Goal: Find specific fact: Find specific fact

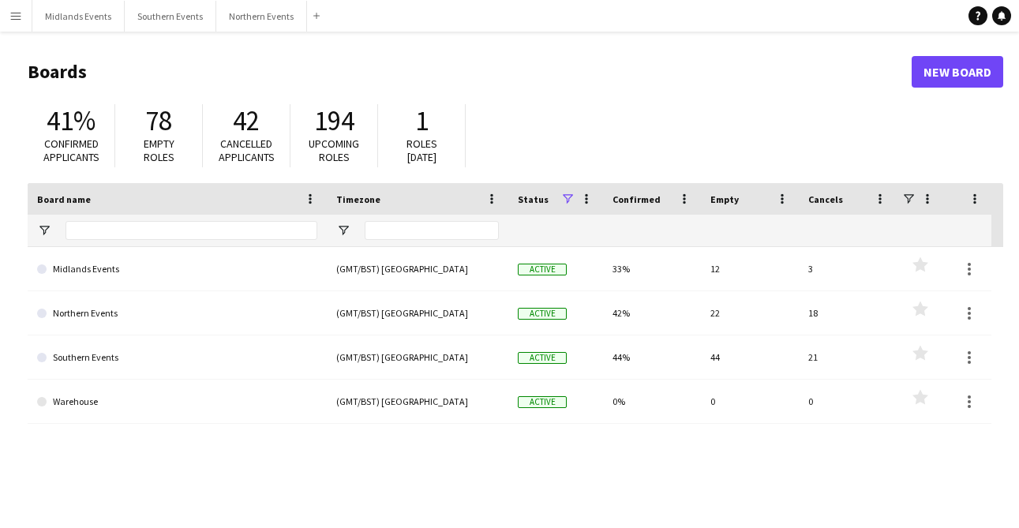
click at [12, 17] on app-icon "Menu" at bounding box center [15, 15] width 13 height 13
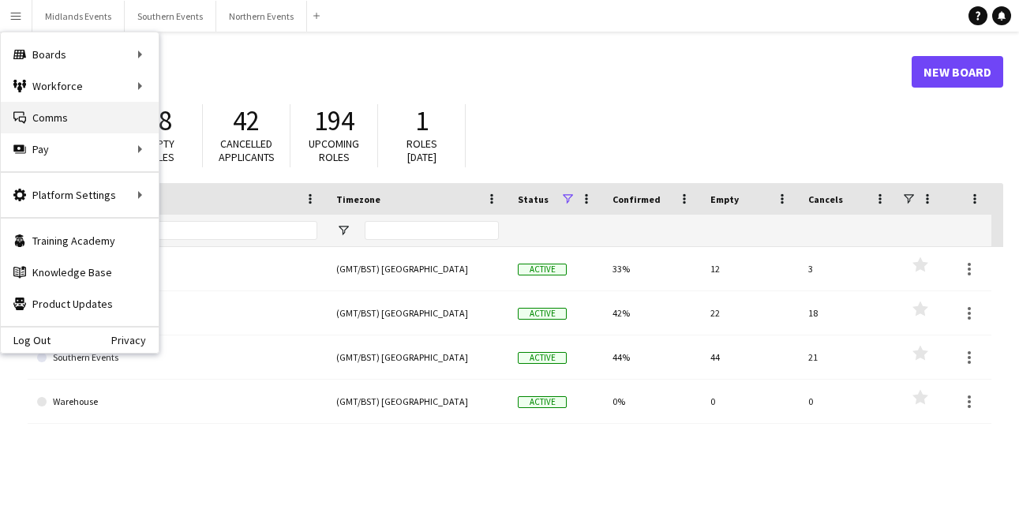
click at [49, 125] on link "Comms Comms" at bounding box center [80, 118] width 158 height 32
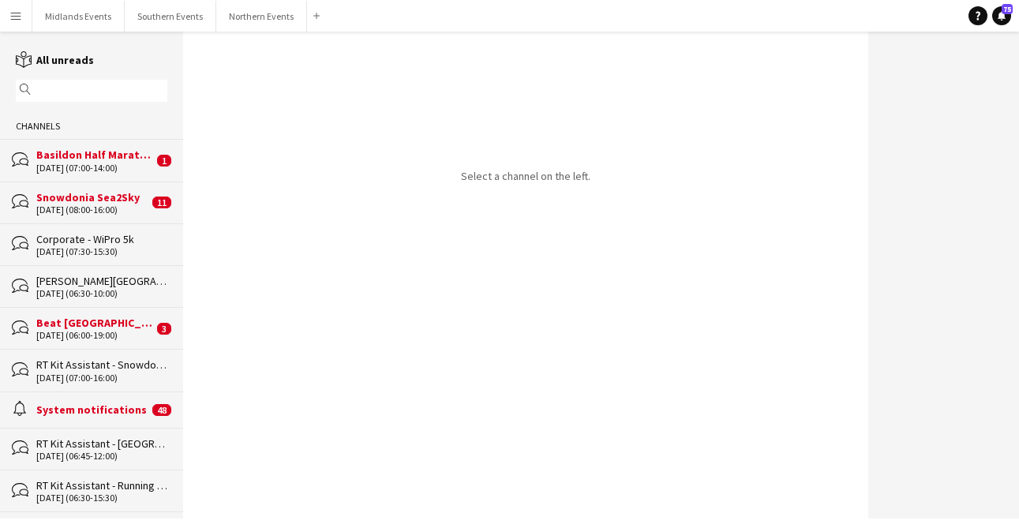
click at [60, 88] on input "text" at bounding box center [99, 91] width 129 height 14
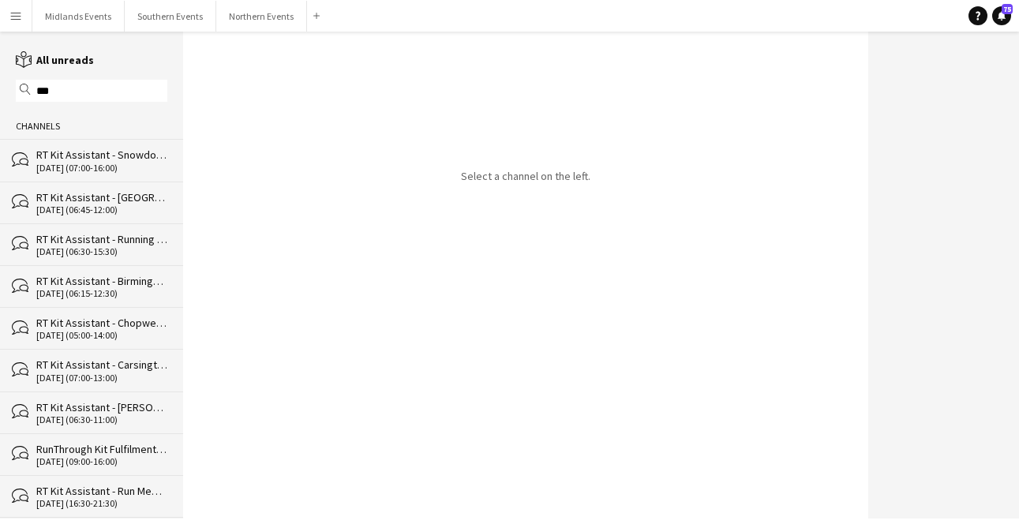
type input "***"
click at [73, 144] on div "bubbles RT Kit Assistant - Snowdonia Sea2Sky [DATE] (07:00-16:00)" at bounding box center [91, 160] width 183 height 42
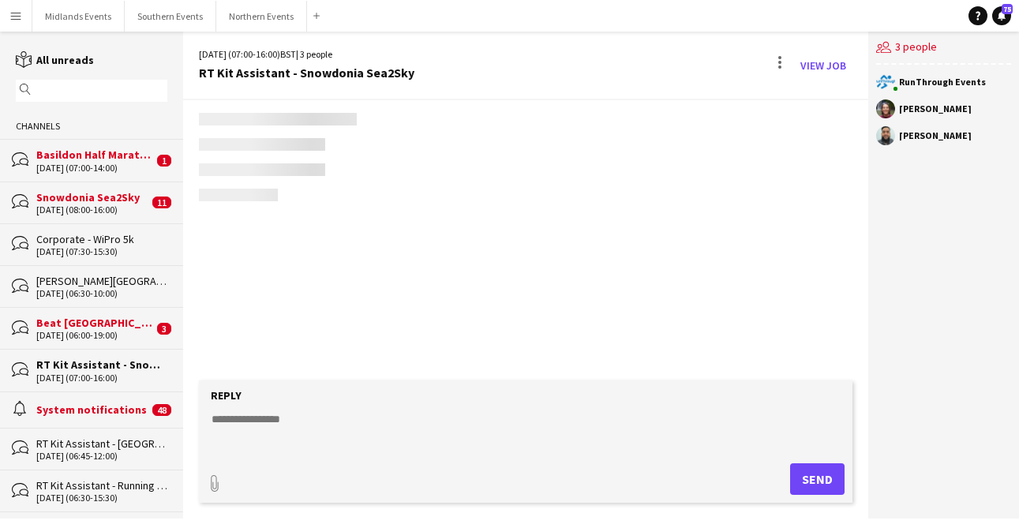
scroll to position [2086, 0]
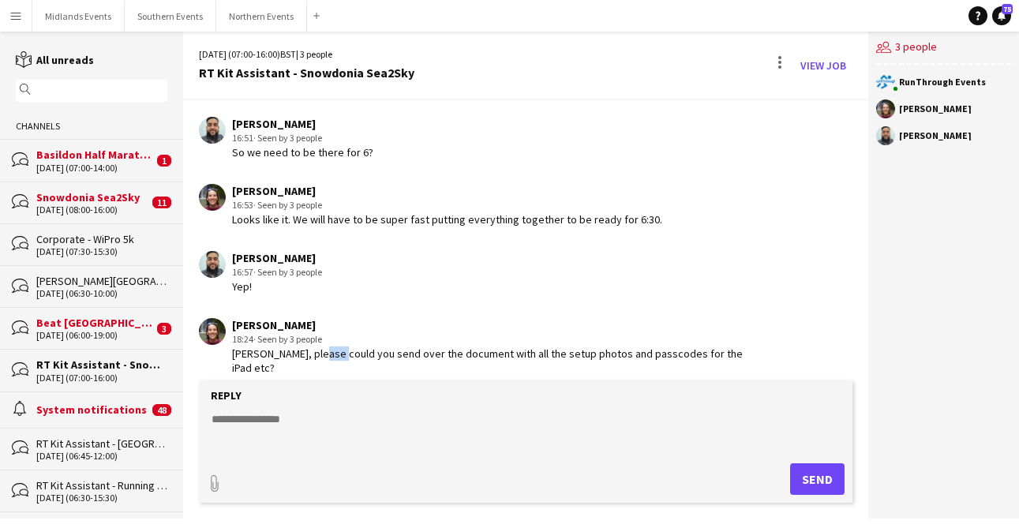
drag, startPoint x: 331, startPoint y: 352, endPoint x: 313, endPoint y: 352, distance: 18.2
click at [314, 352] on div "[PERSON_NAME], please could you send over the document with all the setup photo…" at bounding box center [489, 360] width 515 height 28
click at [411, 205] on div "16:53 · Seen by 3 people" at bounding box center [447, 205] width 430 height 14
drag, startPoint x: 308, startPoint y: 218, endPoint x: 292, endPoint y: 218, distance: 15.8
click at [292, 218] on div "Looks like it. We will have to be super fast putting everything together to be …" at bounding box center [447, 219] width 430 height 14
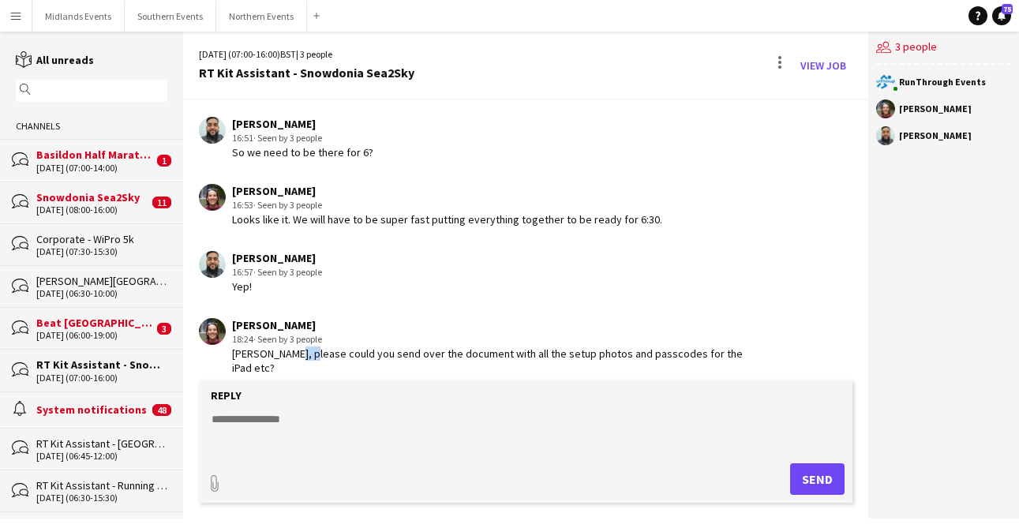
drag, startPoint x: 305, startPoint y: 359, endPoint x: 277, endPoint y: 359, distance: 27.6
click at [279, 359] on div "[PERSON_NAME], please could you send over the document with all the setup photo…" at bounding box center [489, 360] width 515 height 28
drag, startPoint x: 333, startPoint y: 213, endPoint x: 307, endPoint y: 214, distance: 26.1
click at [309, 214] on div "Looks like it. We will have to be super fast putting everything together to be …" at bounding box center [447, 219] width 430 height 14
drag, startPoint x: 309, startPoint y: 355, endPoint x: 296, endPoint y: 355, distance: 12.6
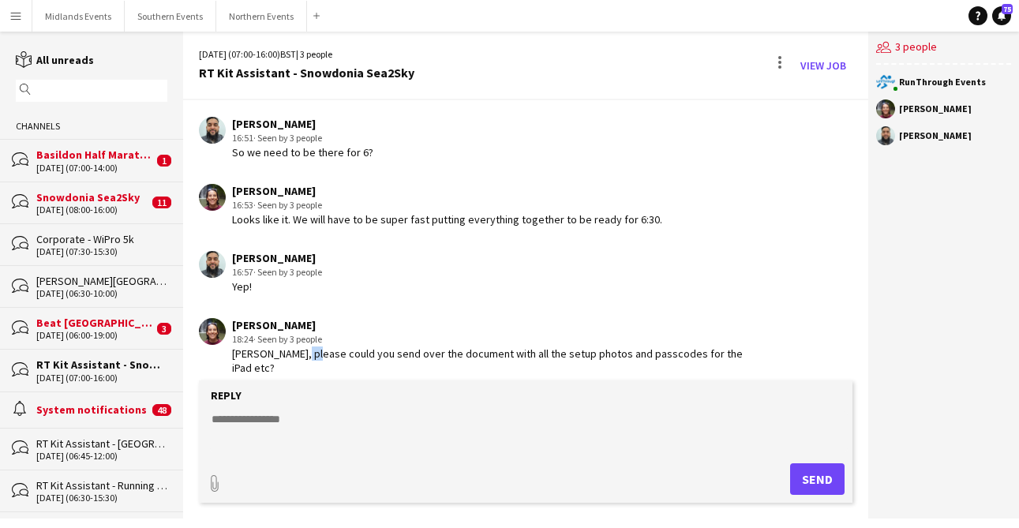
click at [297, 355] on div "[PERSON_NAME], please could you send over the document with all the setup photo…" at bounding box center [489, 360] width 515 height 28
click at [379, 359] on div "[PERSON_NAME], please could you send over the document with all the setup photo…" at bounding box center [489, 360] width 515 height 28
drag, startPoint x: 305, startPoint y: 212, endPoint x: 273, endPoint y: 212, distance: 32.4
click at [290, 212] on div "Looks like it. We will have to be super fast putting everything together to be …" at bounding box center [447, 219] width 430 height 14
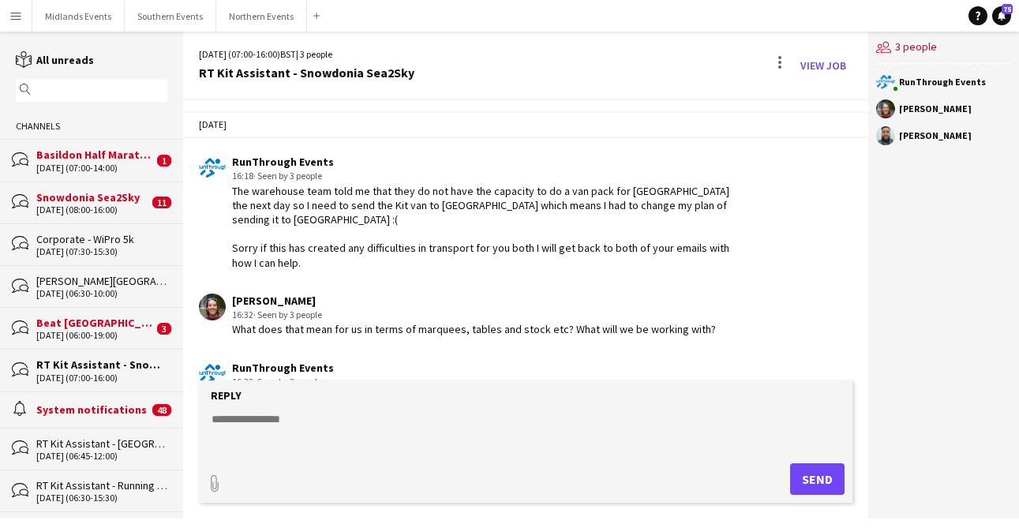
scroll to position [1445, 0]
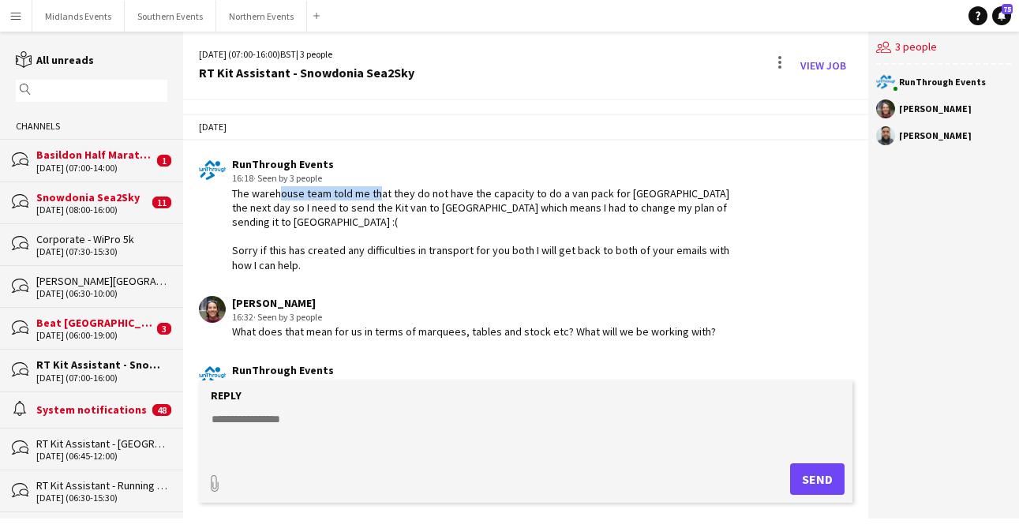
drag, startPoint x: 271, startPoint y: 210, endPoint x: 372, endPoint y: 210, distance: 100.2
click at [372, 210] on div "The warehouse team told me that they do not have the capacity to do a van pack …" at bounding box center [489, 229] width 515 height 86
click at [474, 229] on div "The warehouse team told me that they do not have the capacity to do a van pack …" at bounding box center [489, 229] width 515 height 86
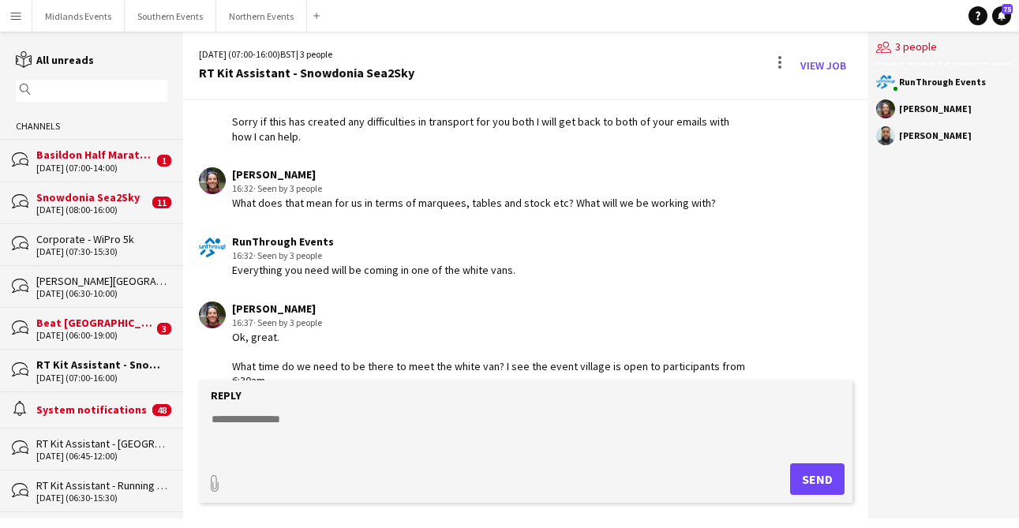
scroll to position [1580, 0]
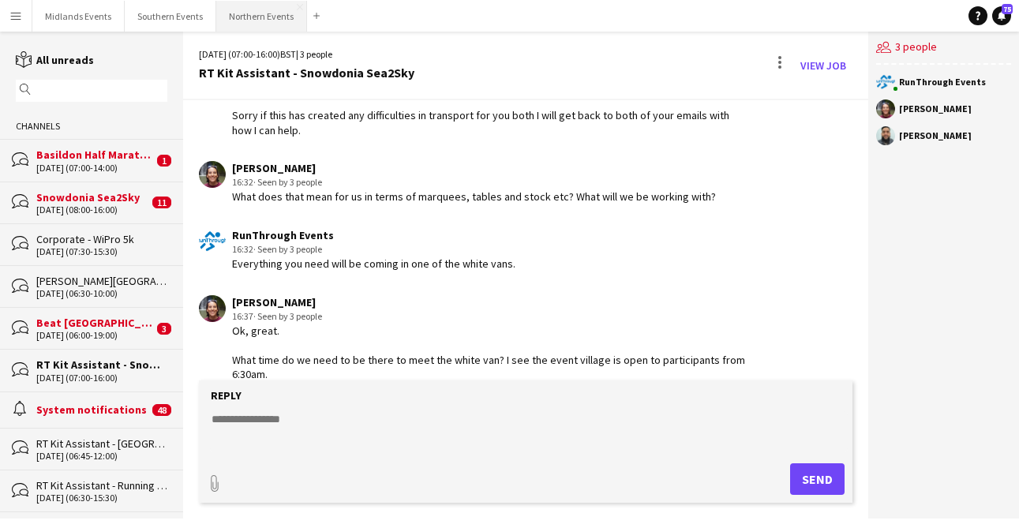
click at [250, 14] on button "Northern Events Close" at bounding box center [261, 16] width 91 height 31
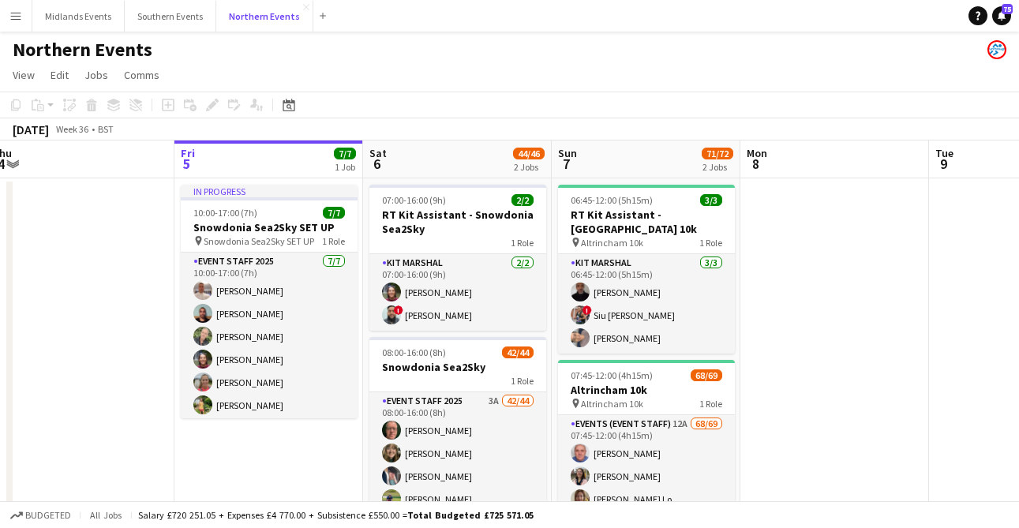
scroll to position [0, 390]
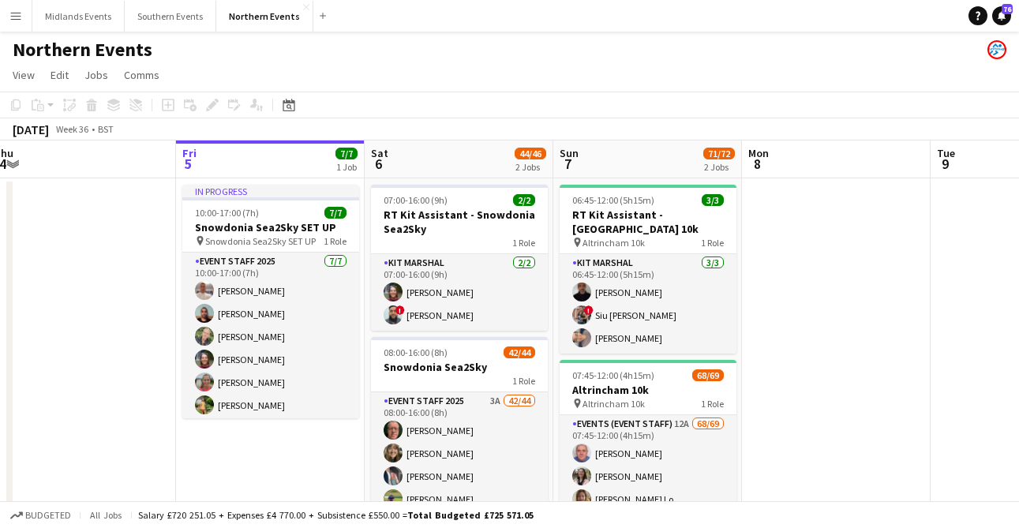
click at [17, 21] on app-icon "Menu" at bounding box center [15, 15] width 13 height 13
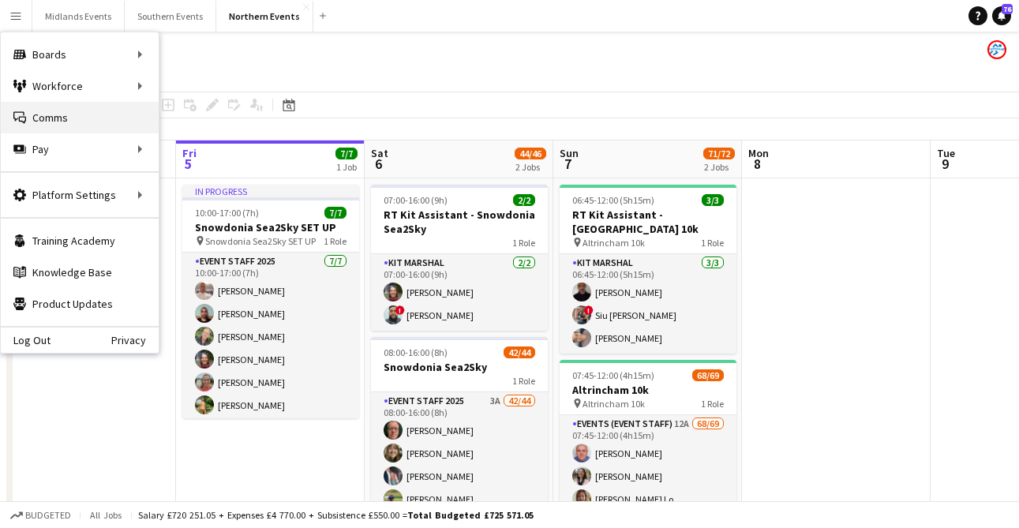
click at [33, 110] on link "Comms Comms" at bounding box center [80, 118] width 158 height 32
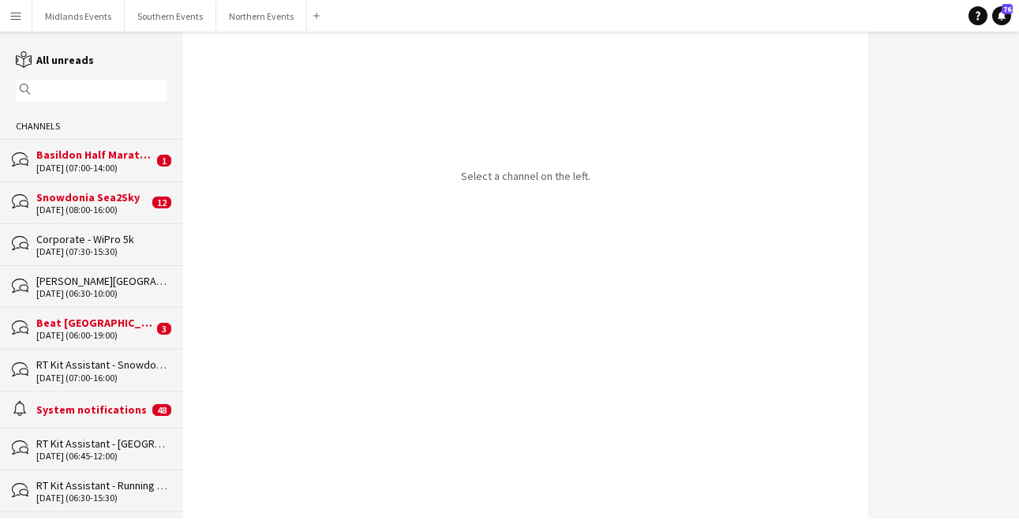
click at [107, 91] on input "text" at bounding box center [99, 91] width 129 height 14
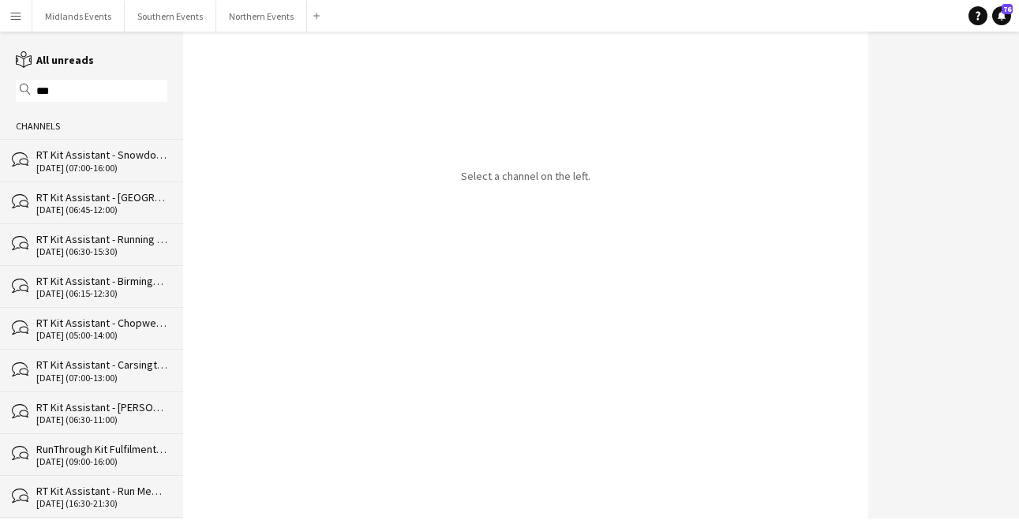
type input "***"
click at [128, 155] on div "RT Kit Assistant - Snowdonia Sea2Sky" at bounding box center [101, 155] width 131 height 14
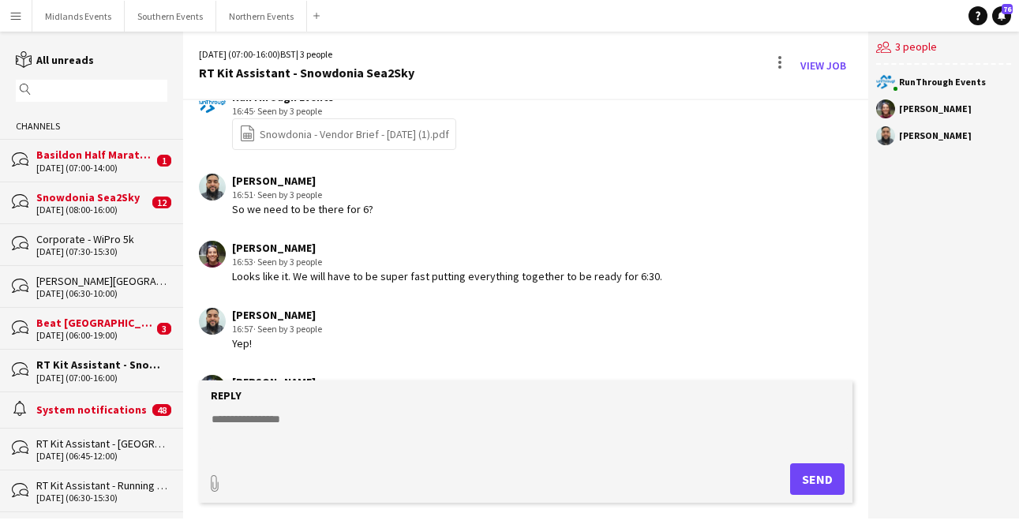
scroll to position [2086, 0]
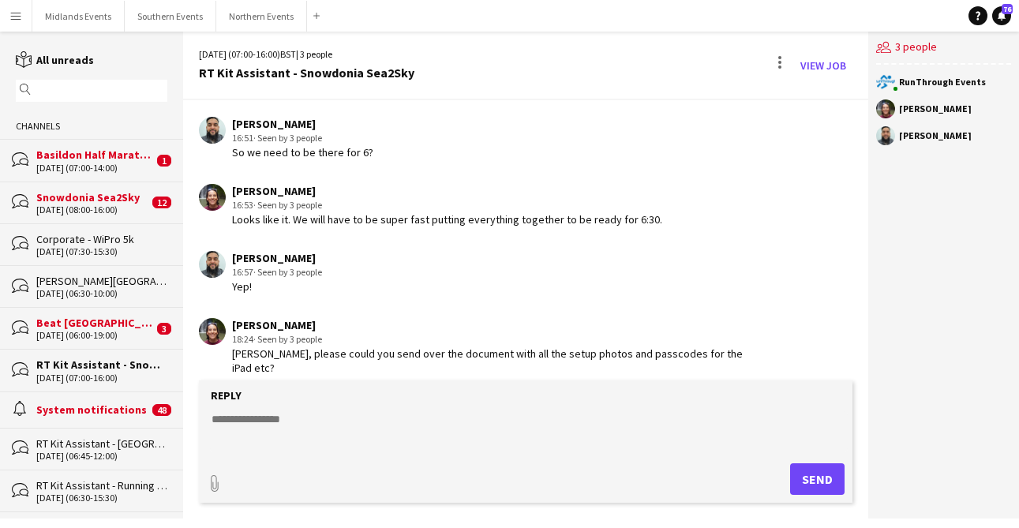
click at [440, 425] on textarea at bounding box center [529, 431] width 638 height 41
click at [130, 84] on input "text" at bounding box center [99, 91] width 129 height 14
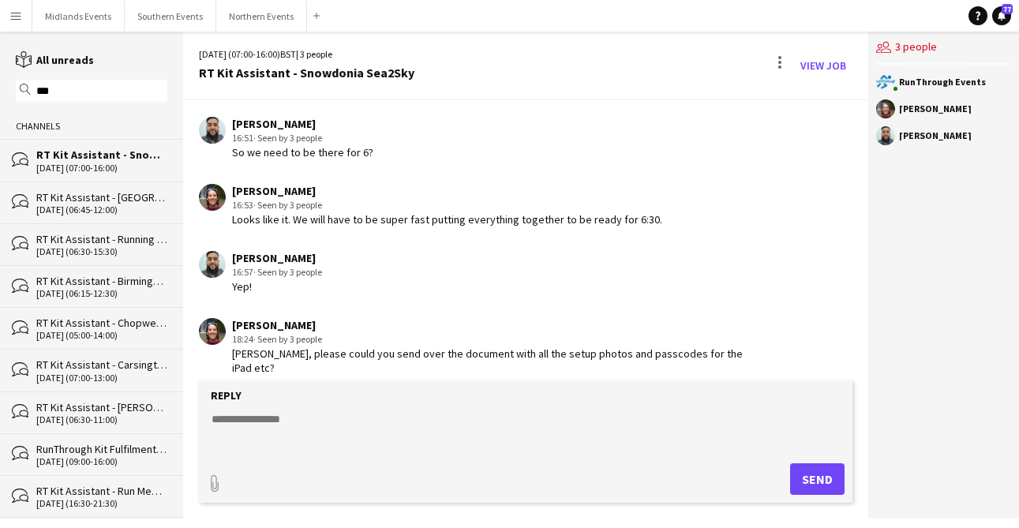
type input "***"
click at [92, 204] on div "[DATE] (06:45-12:00)" at bounding box center [101, 209] width 131 height 11
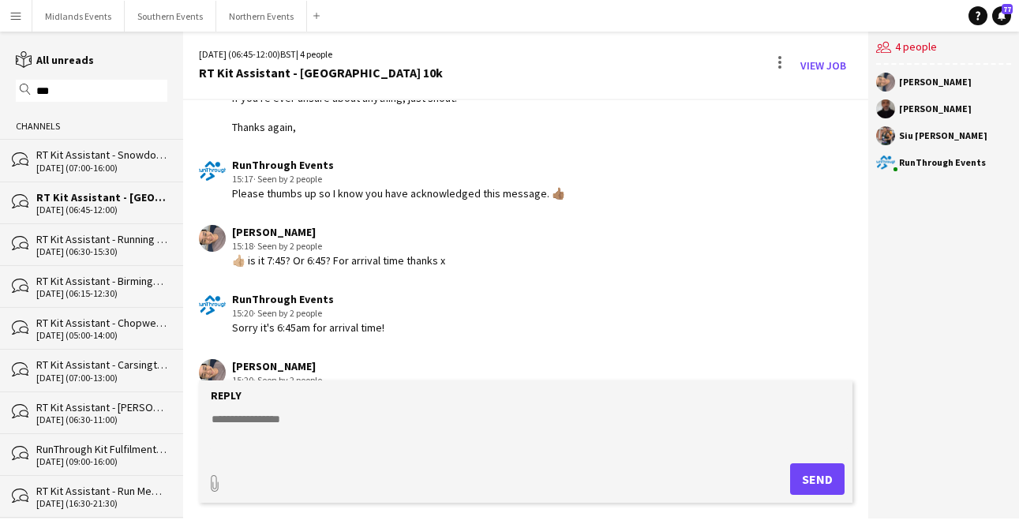
scroll to position [1484, 0]
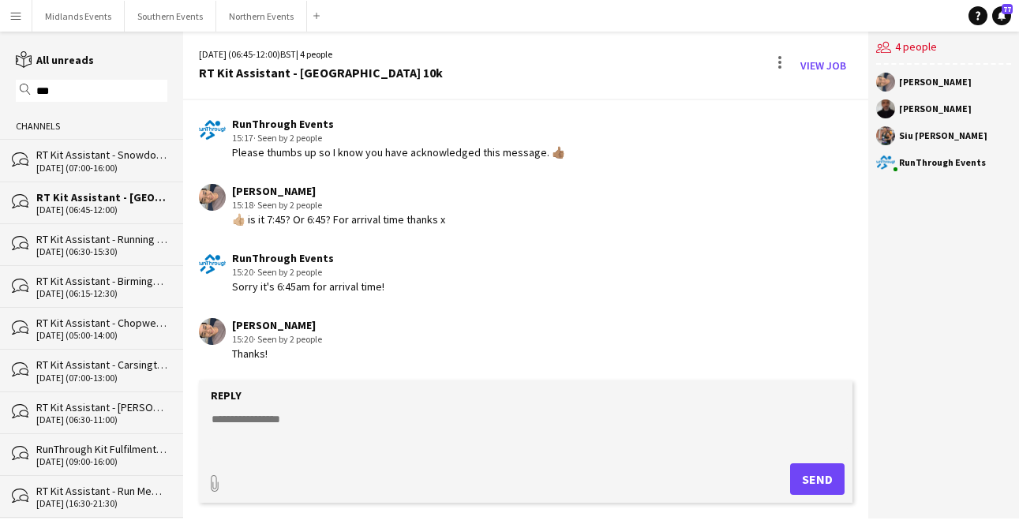
click at [116, 246] on div "[DATE] (06:30-15:30)" at bounding box center [101, 251] width 131 height 11
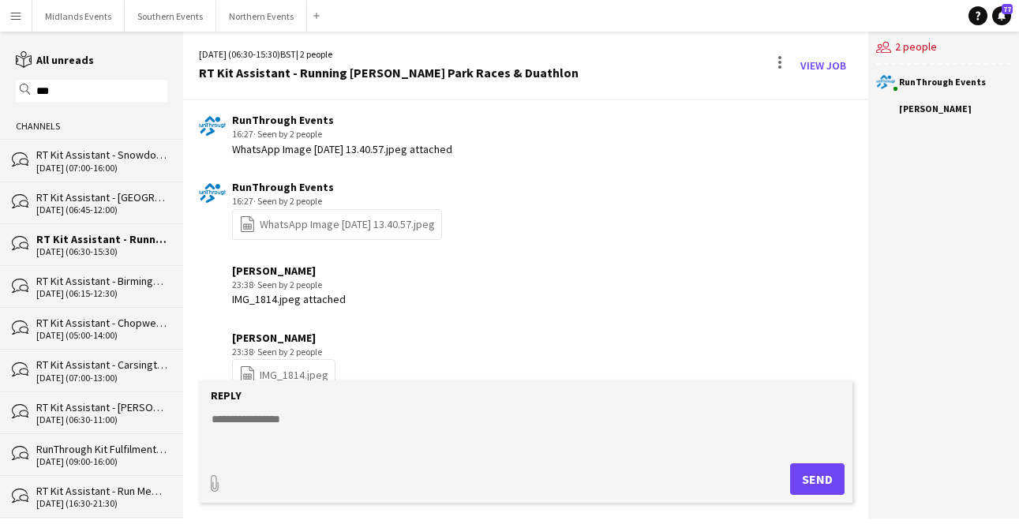
scroll to position [3076, 0]
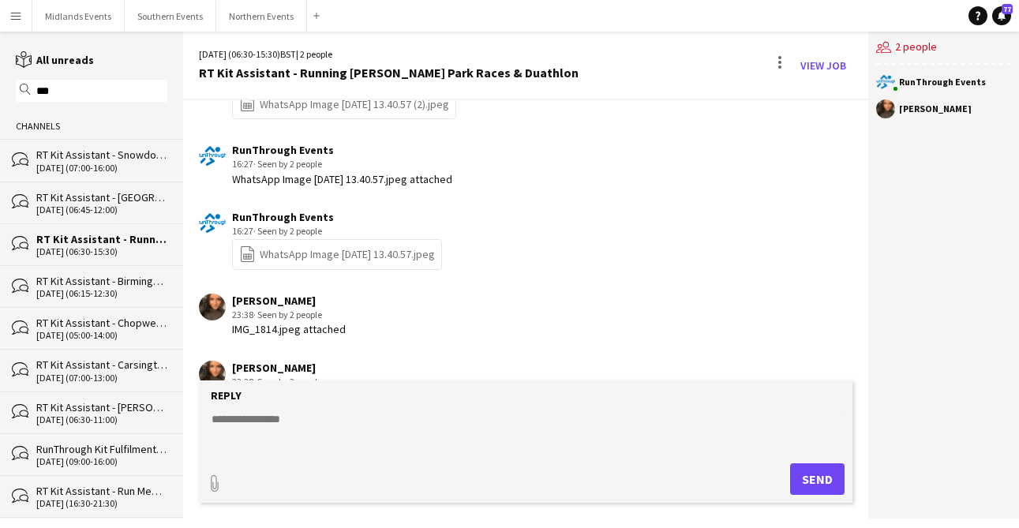
click at [110, 289] on div "[DATE] (06:15-12:30)" at bounding box center [101, 293] width 131 height 11
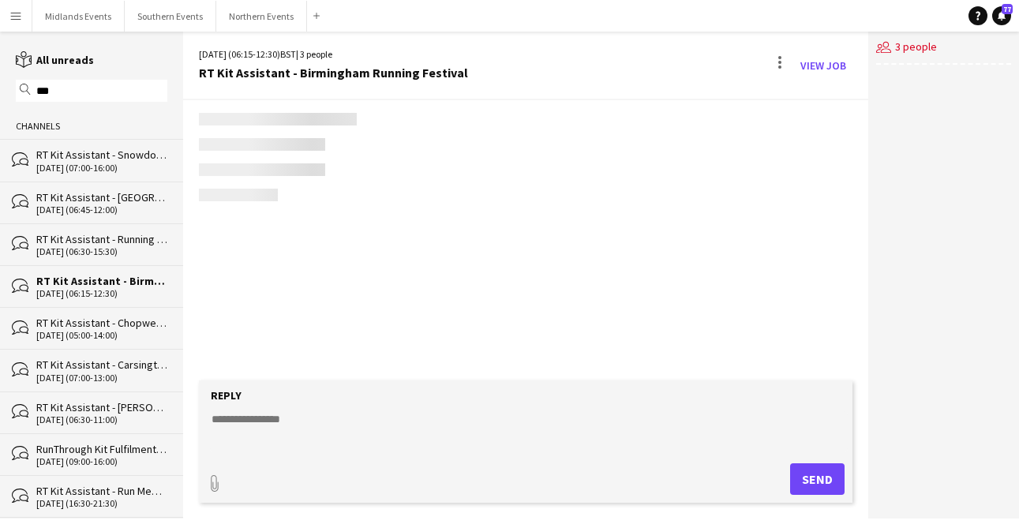
scroll to position [1264, 0]
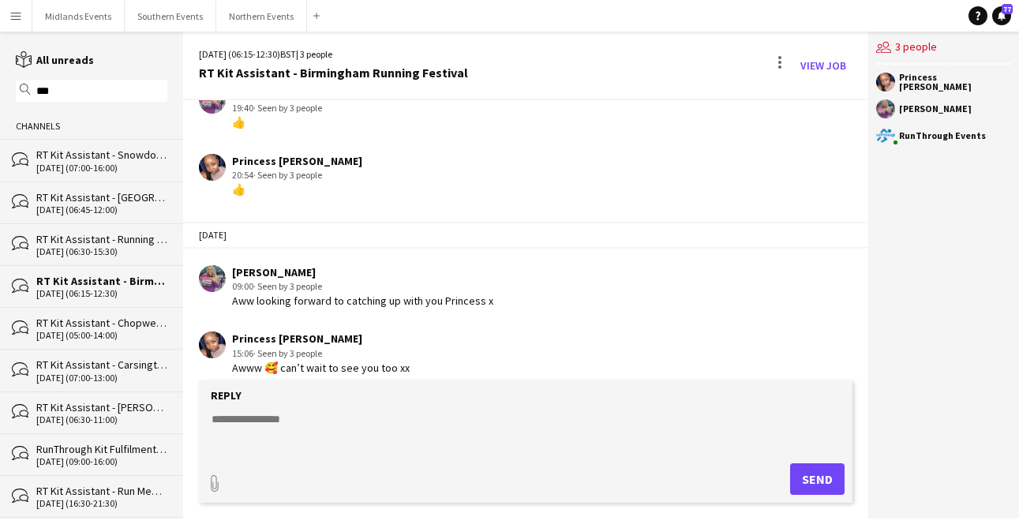
click at [106, 331] on div "[DATE] (05:00-14:00)" at bounding box center [101, 335] width 131 height 11
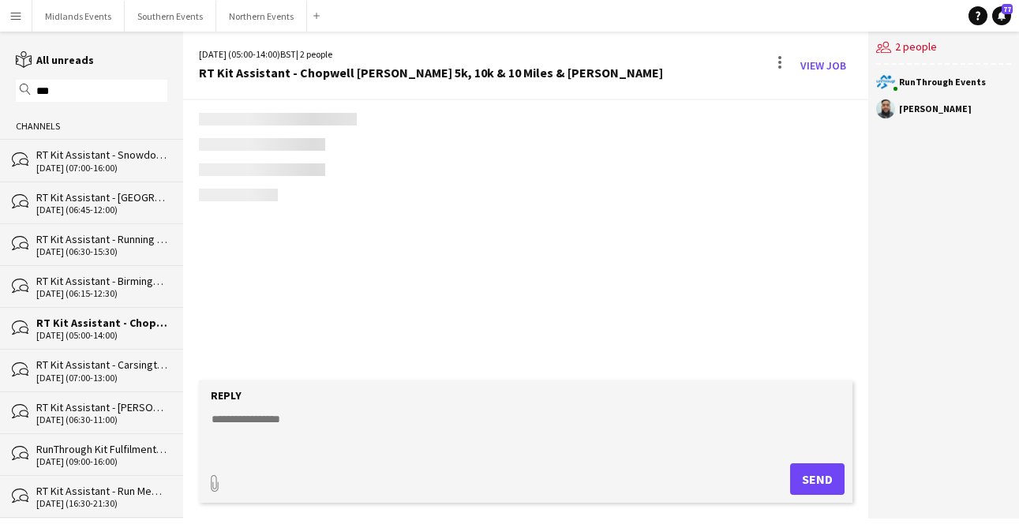
scroll to position [1758, 0]
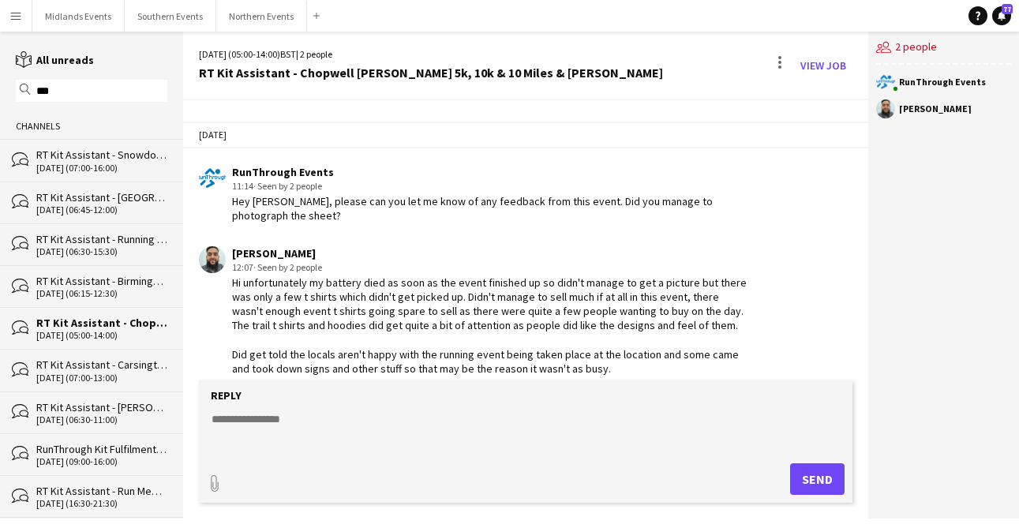
click at [109, 358] on div "RT Kit Assistant - Carsington Water Half Marathon & 10km" at bounding box center [101, 365] width 131 height 14
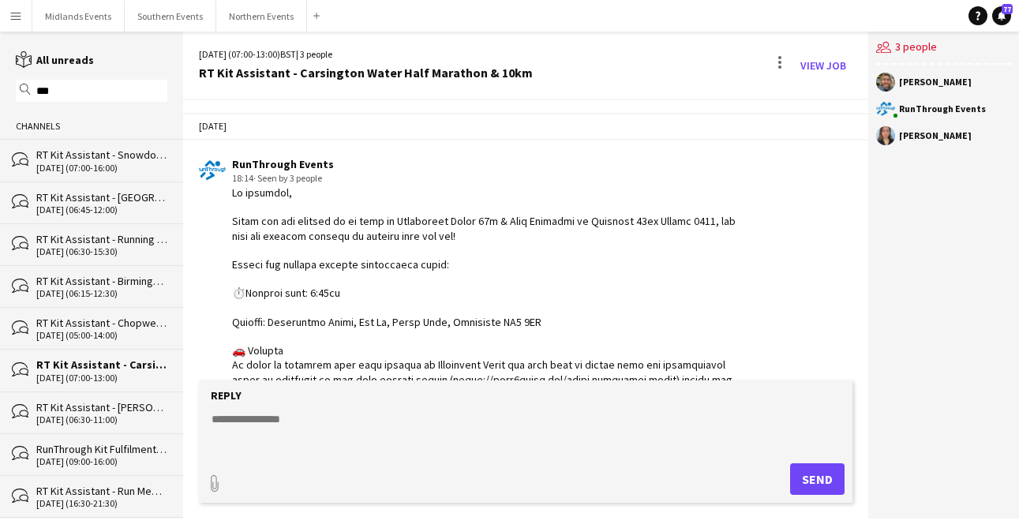
scroll to position [1936, 0]
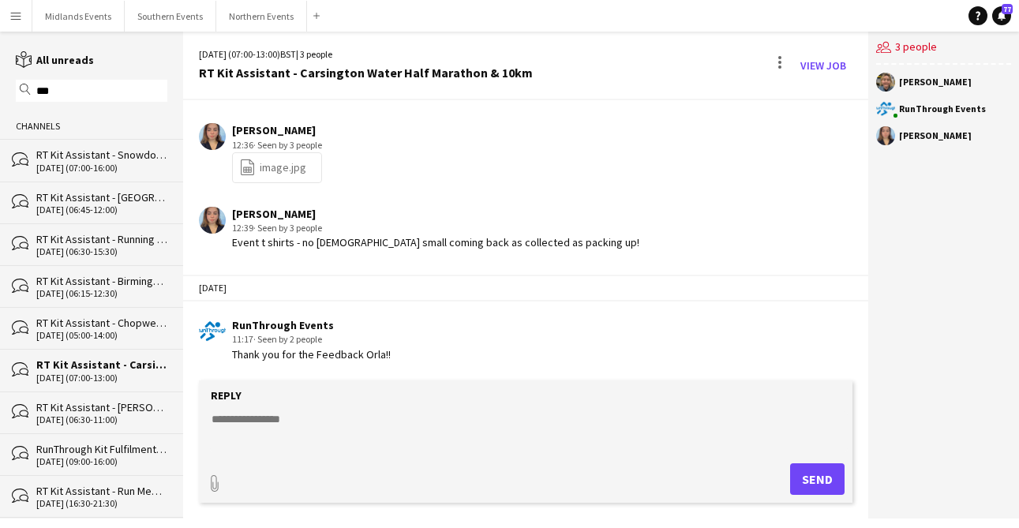
click at [92, 402] on div "RT Kit Assistant - [PERSON_NAME] 10k" at bounding box center [101, 407] width 131 height 14
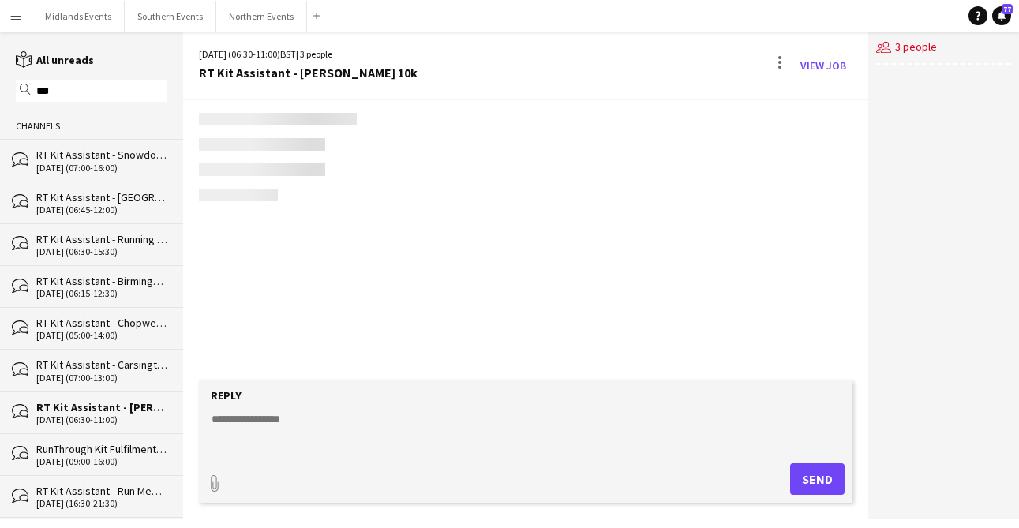
scroll to position [749, 0]
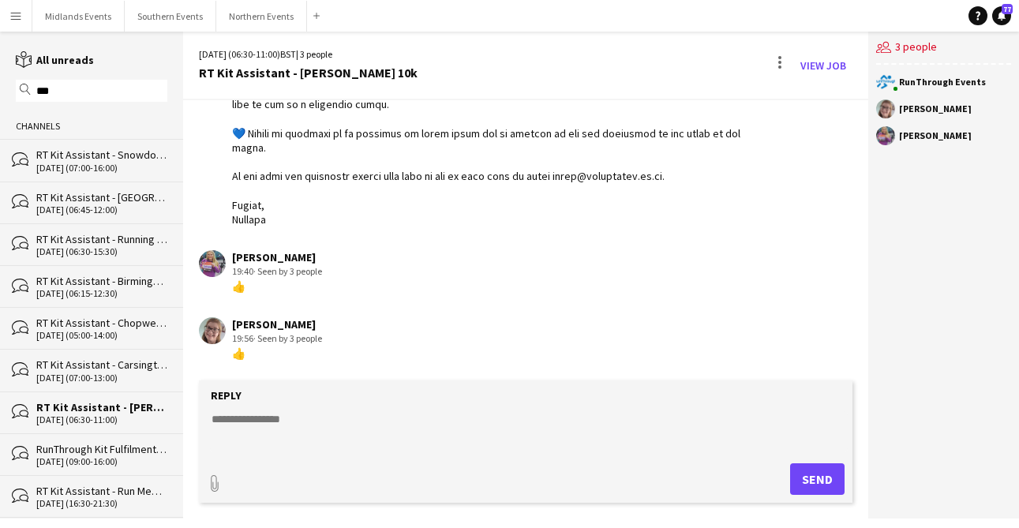
click at [86, 433] on div "bubbles RunThrough Kit Fulfilment Assistant [DATE] (09:00-16:00)" at bounding box center [91, 454] width 183 height 42
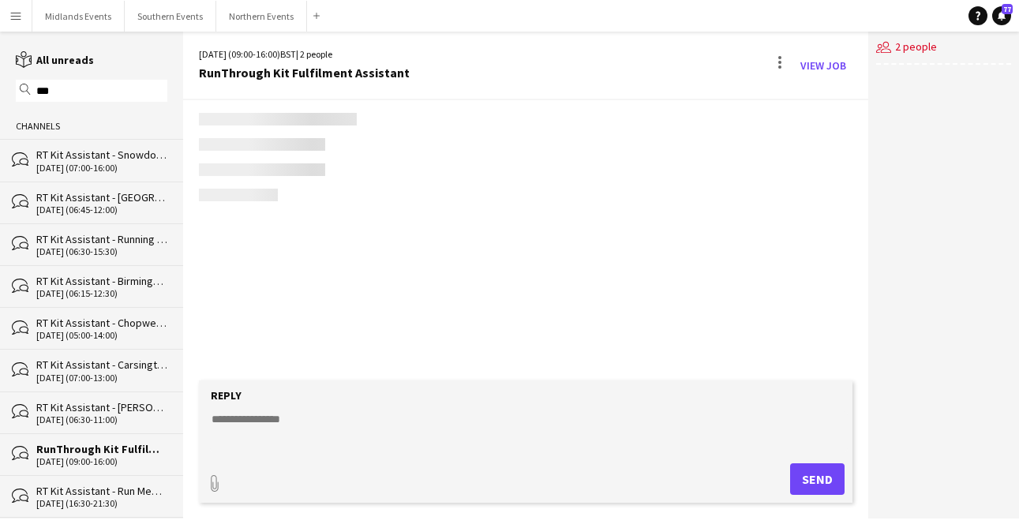
scroll to position [447, 0]
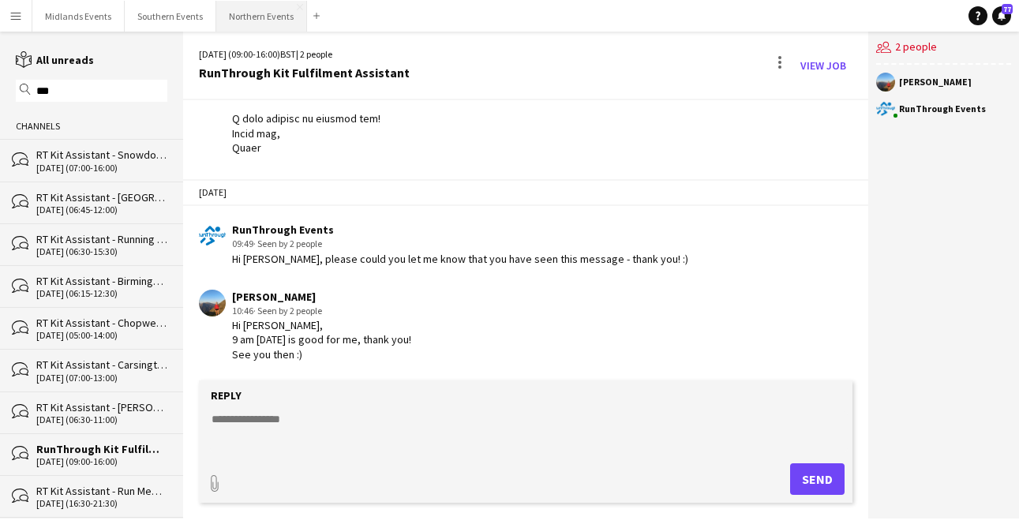
click at [244, 24] on button "Northern Events Close" at bounding box center [261, 16] width 91 height 31
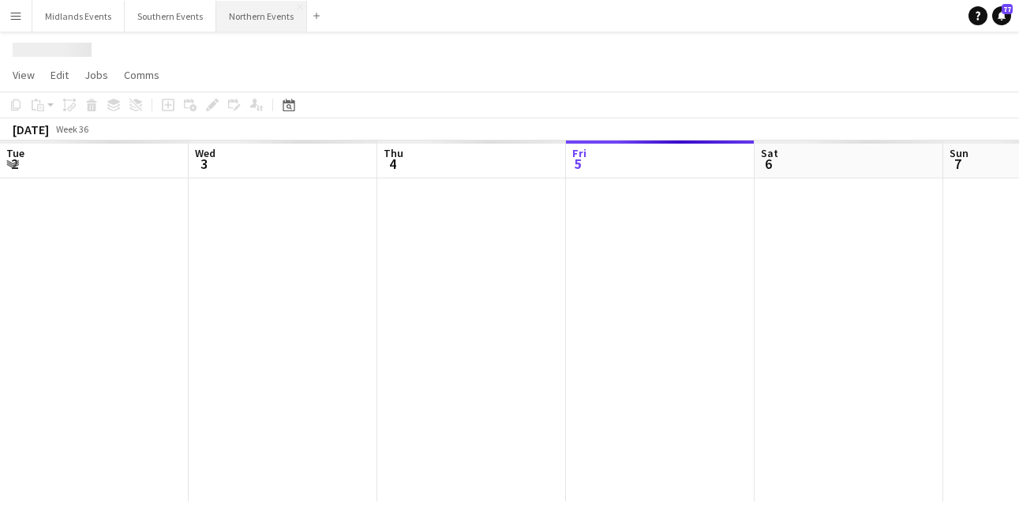
scroll to position [0, 377]
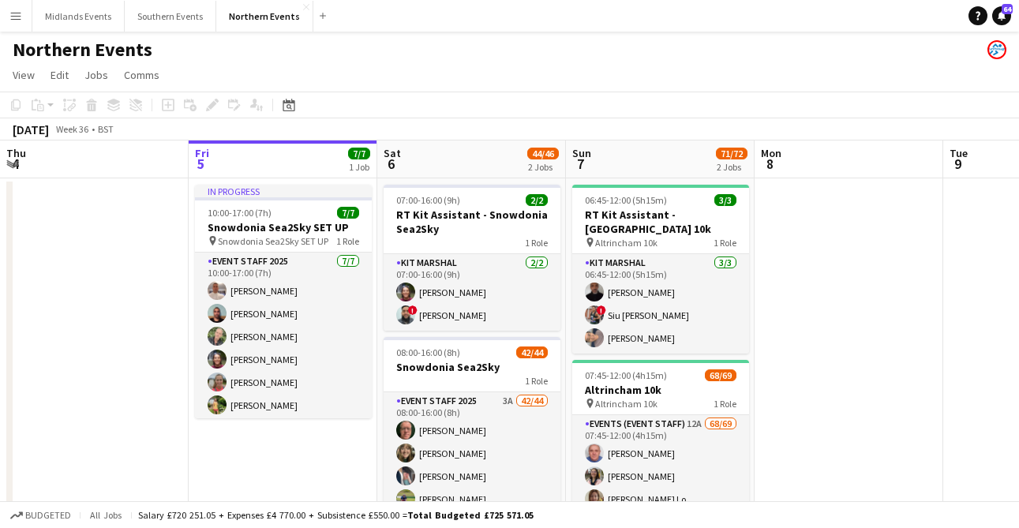
click at [2, 21] on button "Menu" at bounding box center [16, 16] width 32 height 32
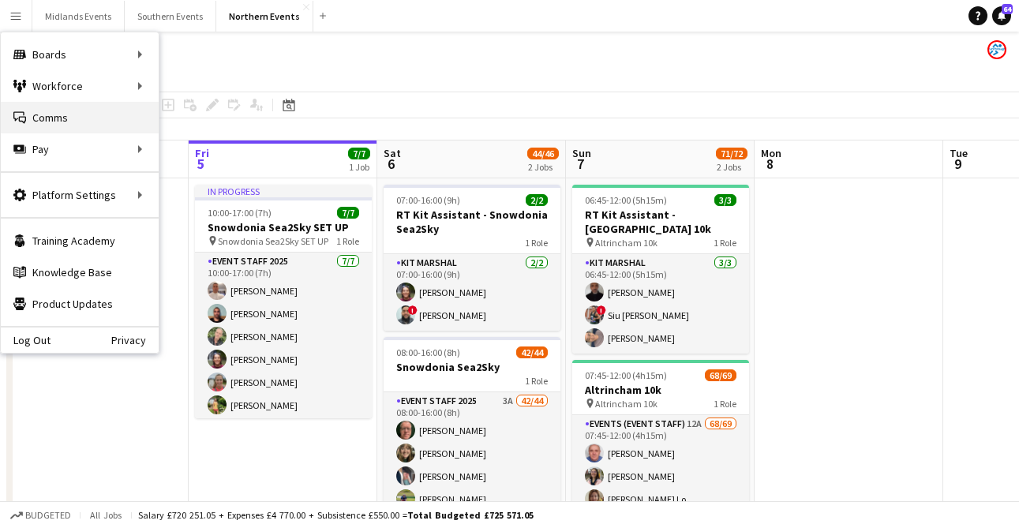
click at [43, 122] on link "Comms Comms" at bounding box center [80, 118] width 158 height 32
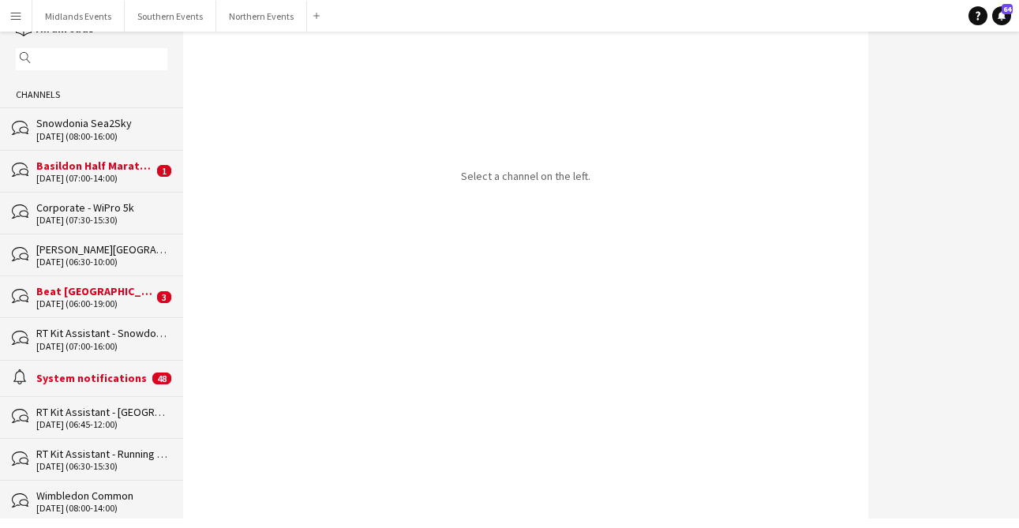
scroll to position [36, 0]
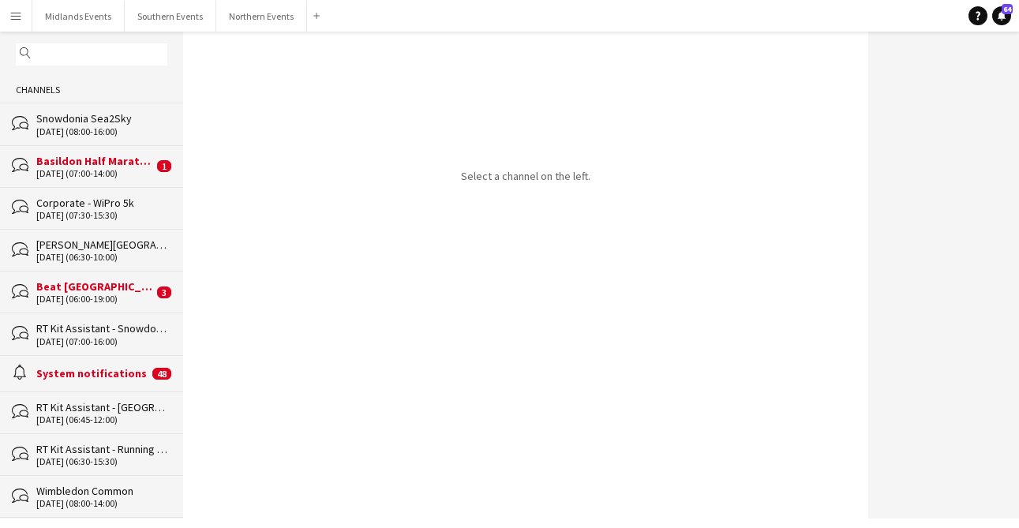
click at [110, 328] on div "RT Kit Assistant - Snowdonia Sea2Sky" at bounding box center [101, 328] width 131 height 14
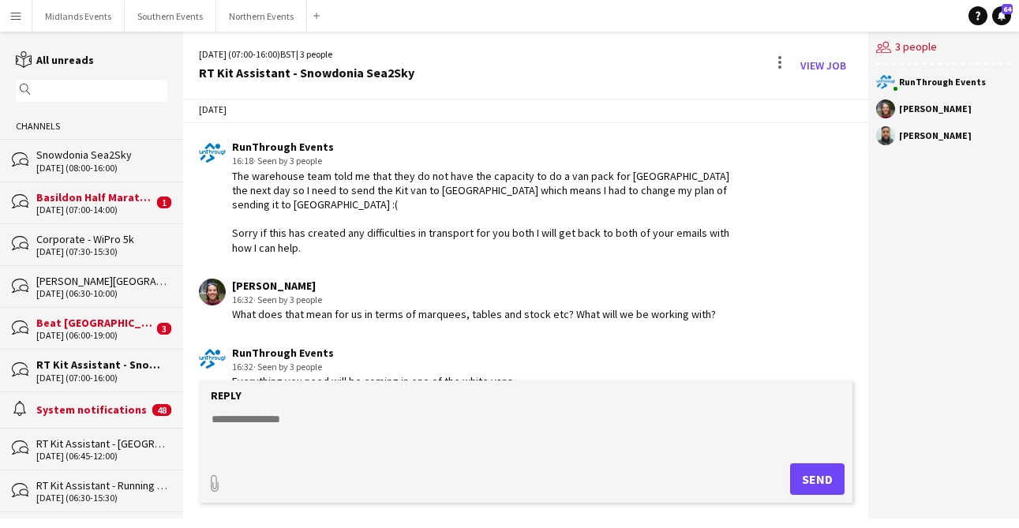
scroll to position [1462, 0]
click at [266, 26] on button "Northern Events Close" at bounding box center [261, 16] width 91 height 31
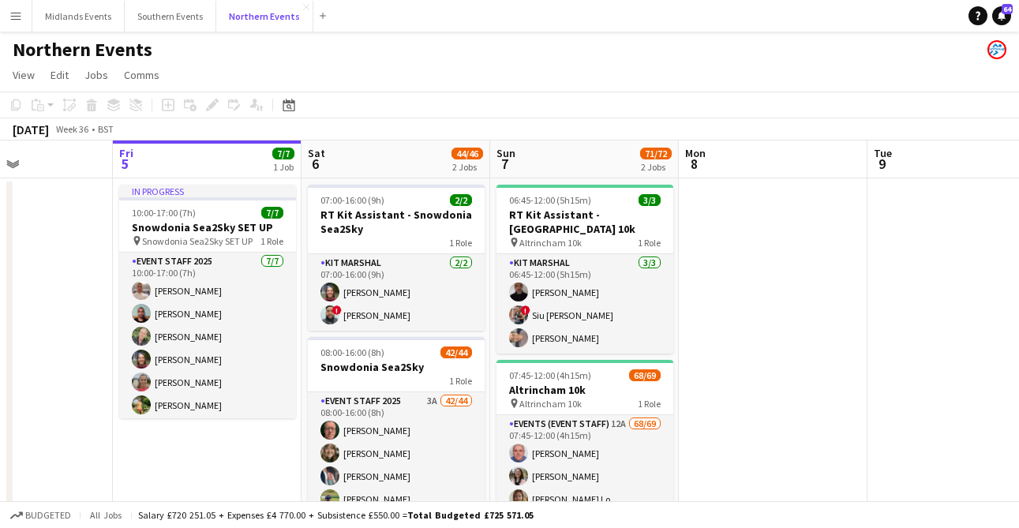
scroll to position [0, 477]
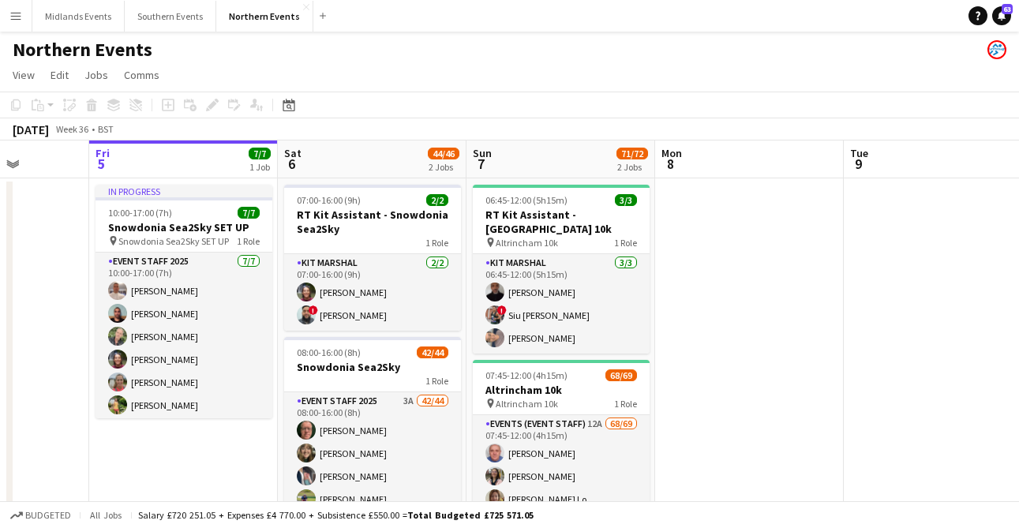
click at [24, 15] on button "Menu" at bounding box center [16, 16] width 32 height 32
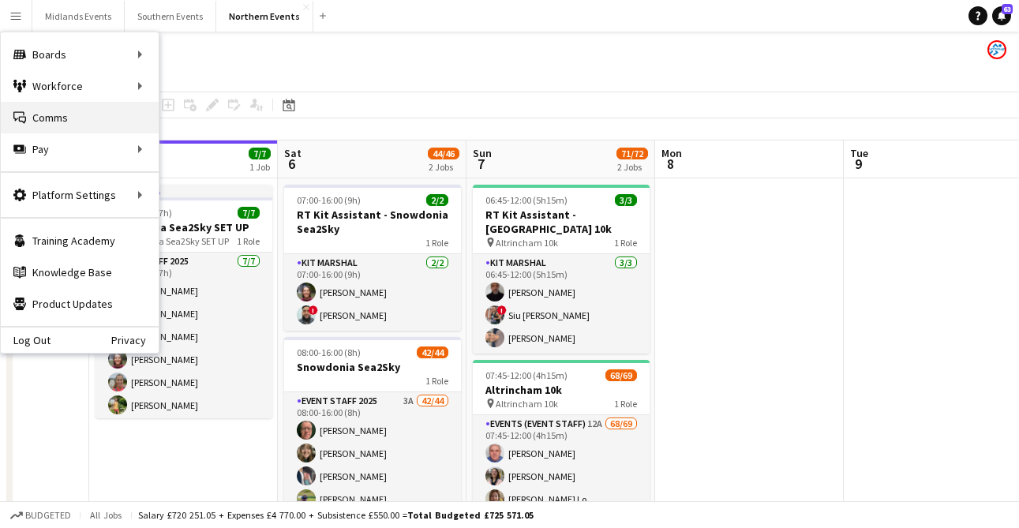
click at [66, 118] on link "Comms Comms" at bounding box center [80, 118] width 158 height 32
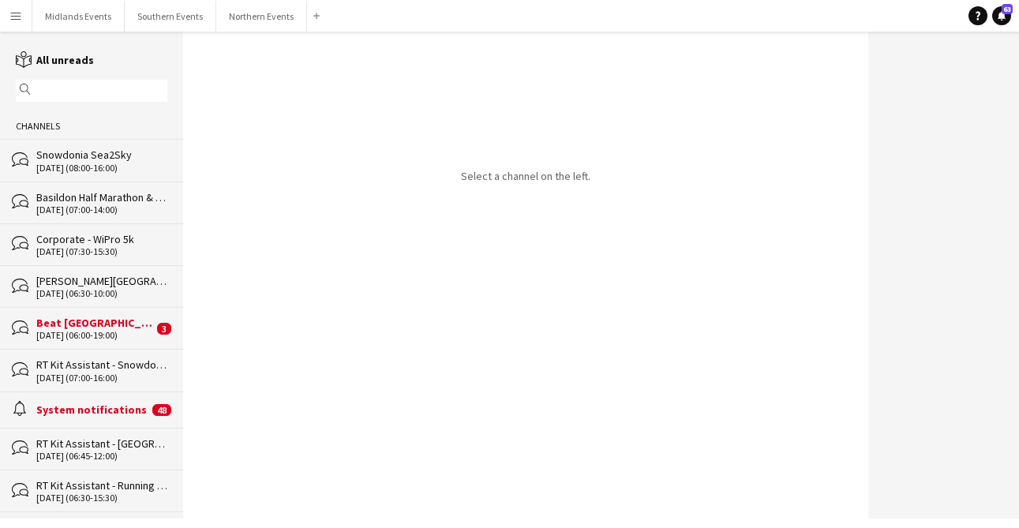
click at [101, 86] on input "text" at bounding box center [99, 91] width 129 height 14
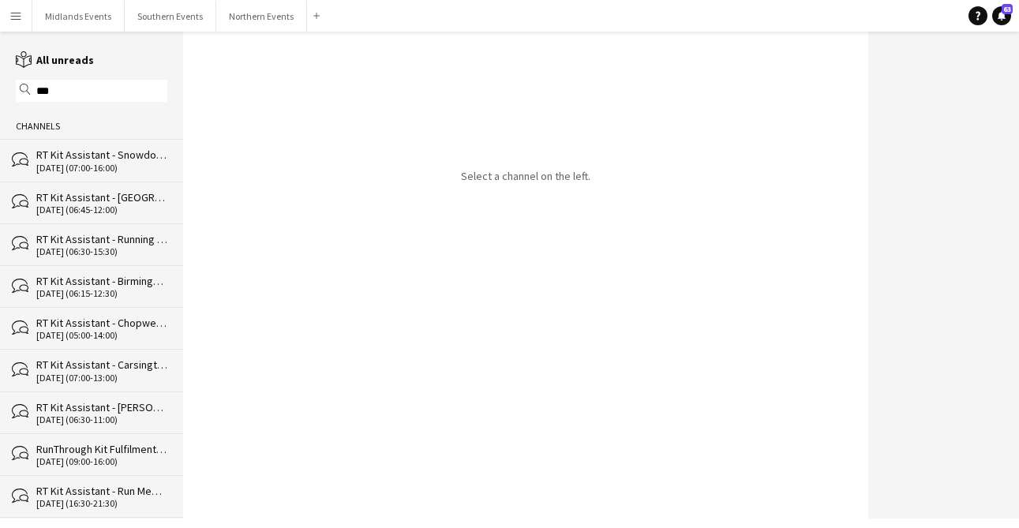
type input "***"
click at [119, 163] on div "[DATE] (07:00-16:00)" at bounding box center [101, 168] width 131 height 11
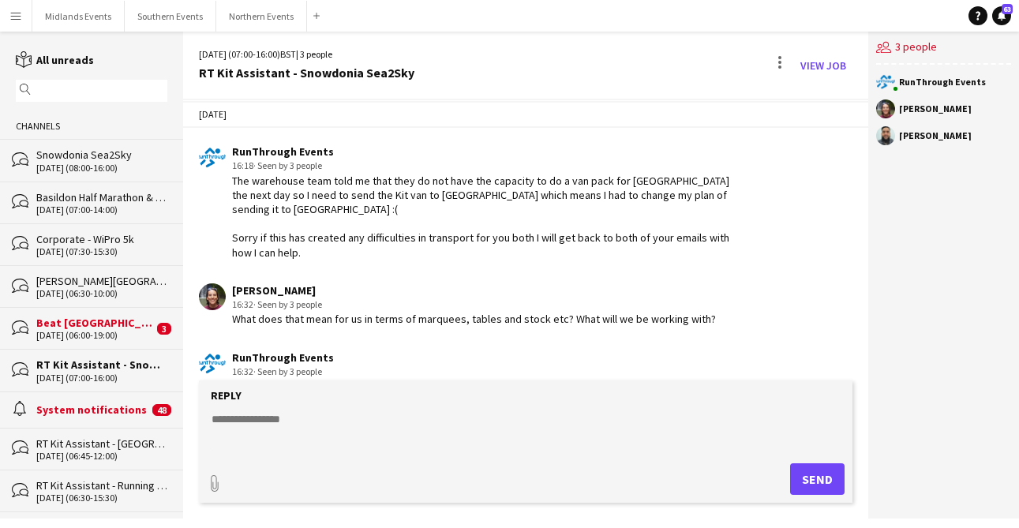
scroll to position [1450, 0]
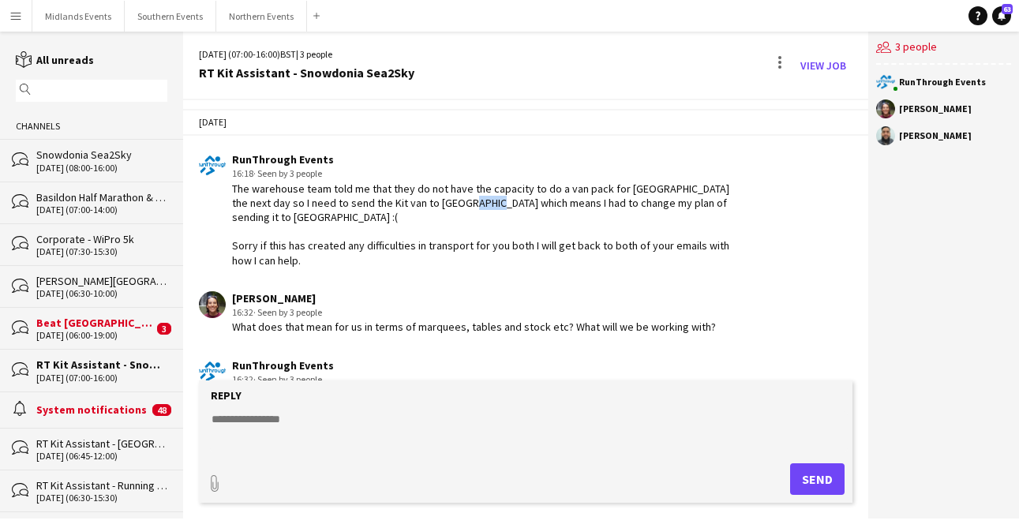
drag, startPoint x: 448, startPoint y: 221, endPoint x: 417, endPoint y: 221, distance: 31.6
click at [420, 221] on div "The warehouse team told me that they do not have the capacity to do a van pack …" at bounding box center [489, 225] width 515 height 86
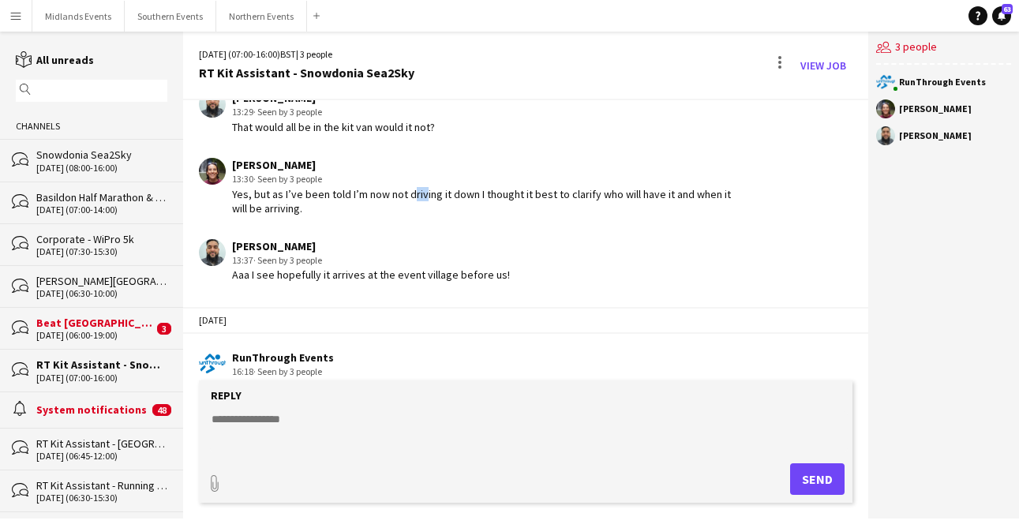
drag, startPoint x: 417, startPoint y: 208, endPoint x: 391, endPoint y: 208, distance: 25.3
click at [395, 208] on div "Yes, but as I’ve been told I’m now not driving it down I thought it best to cla…" at bounding box center [489, 201] width 515 height 28
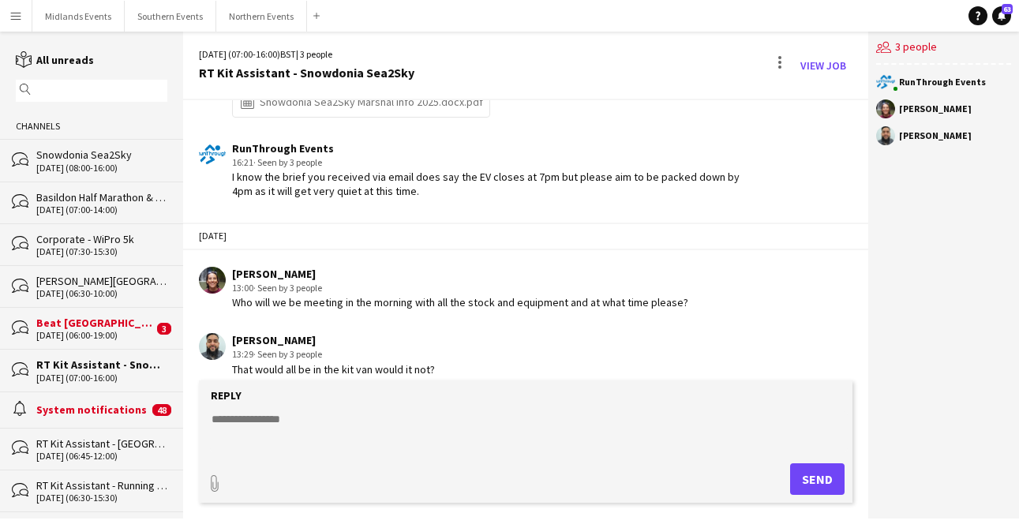
scroll to position [1006, 0]
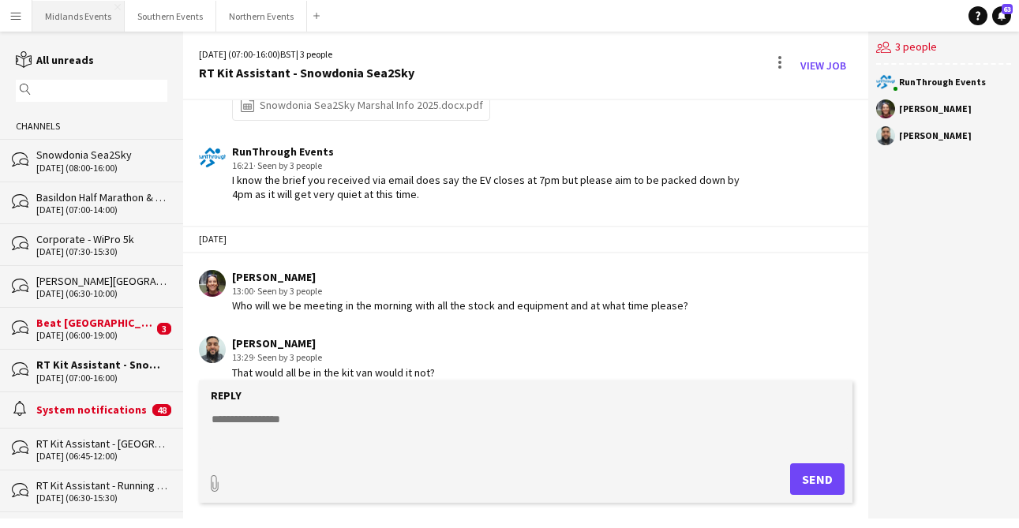
click at [44, 16] on button "Midlands Events Close" at bounding box center [78, 16] width 92 height 31
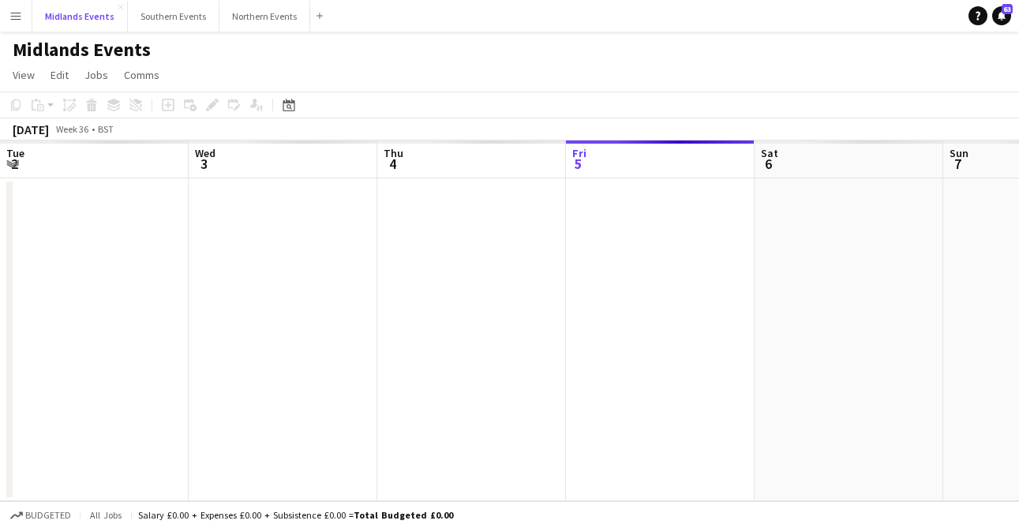
scroll to position [0, 377]
click at [14, 16] on app-icon "Menu" at bounding box center [15, 15] width 13 height 13
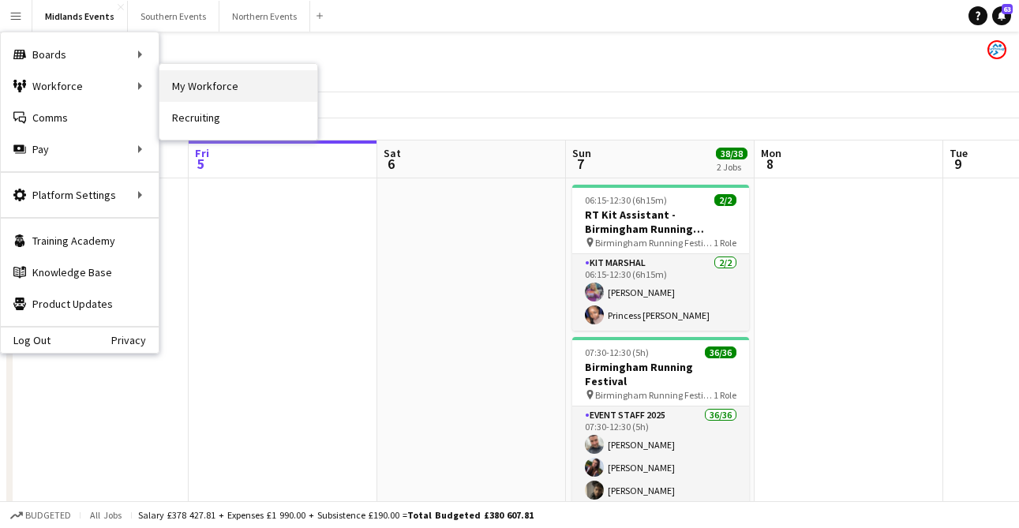
click at [204, 84] on link "My Workforce" at bounding box center [238, 86] width 158 height 32
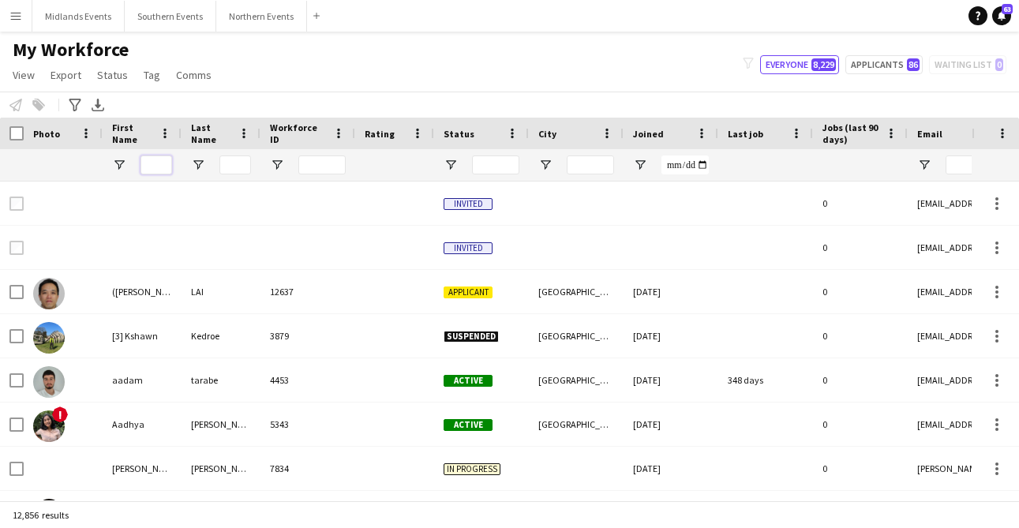
click at [151, 164] on input "First Name Filter Input" at bounding box center [156, 164] width 32 height 19
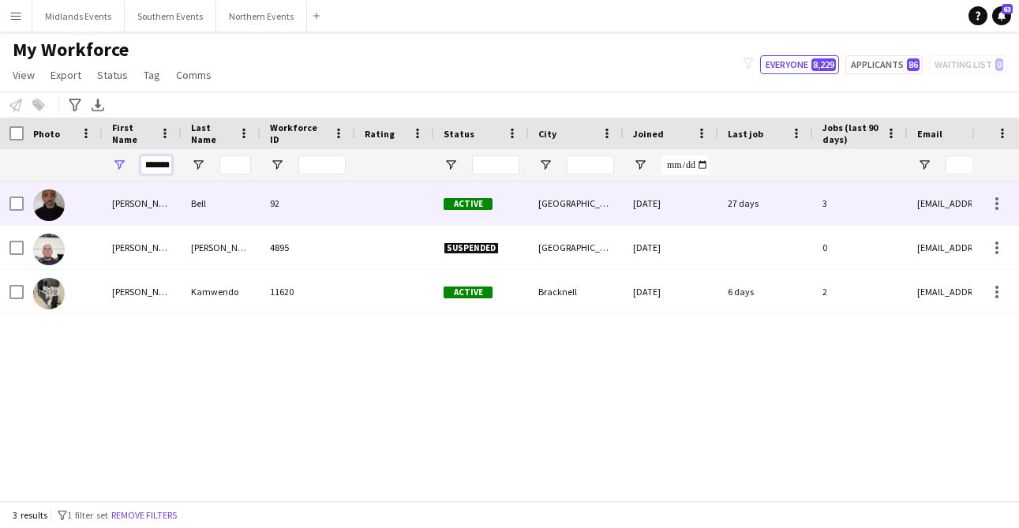
type input "*******"
click at [139, 195] on div "[PERSON_NAME]" at bounding box center [142, 203] width 79 height 43
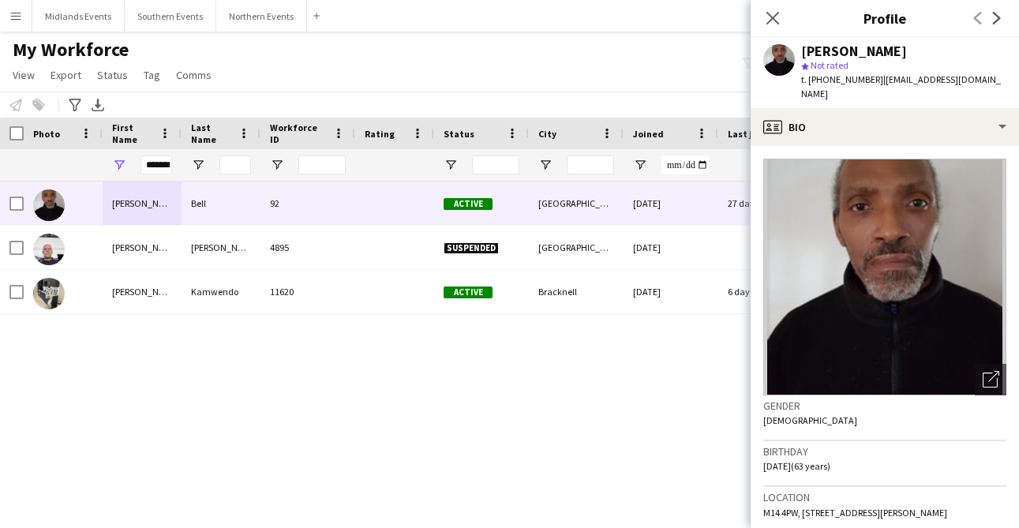
drag, startPoint x: 972, startPoint y: 498, endPoint x: 932, endPoint y: 496, distance: 39.5
click at [932, 496] on div "Location M14 4PW, [STREET_ADDRESS][PERSON_NAME]" at bounding box center [884, 510] width 243 height 46
copy span "M14 4PW"
